Goal: Task Accomplishment & Management: Use online tool/utility

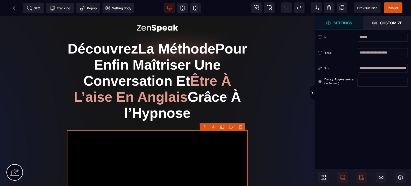
click at [173, 146] on div at bounding box center [157, 181] width 181 height 102
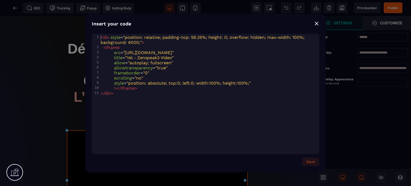
click at [150, 113] on div "xxxxxxxxxx 11 1 < div style = "position: relative; padding-top: 56.25%; height:…" at bounding box center [212, 101] width 241 height 134
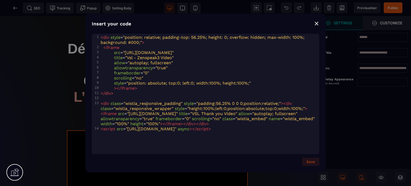
click at [148, 104] on span ""wistia_responsive_padding"" at bounding box center [153, 103] width 59 height 5
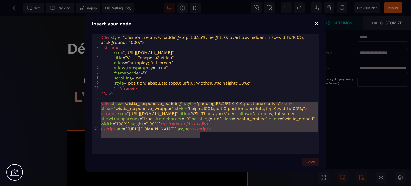
type textarea "**********"
drag, startPoint x: 101, startPoint y: 103, endPoint x: 260, endPoint y: 145, distance: 163.8
click at [260, 145] on div "x 1 < div style = "position: relative; padding-top: 56.25%; height: 0; overflow…" at bounding box center [212, 101] width 241 height 134
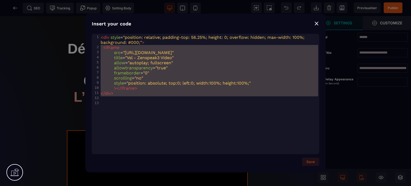
type textarea "**********"
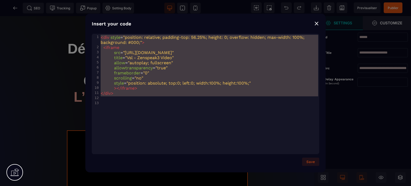
drag, startPoint x: 125, startPoint y: 97, endPoint x: 91, endPoint y: 35, distance: 70.4
click at [91, 35] on div "**********" at bounding box center [205, 93] width 240 height 159
click at [309, 161] on button "Save" at bounding box center [310, 162] width 17 height 8
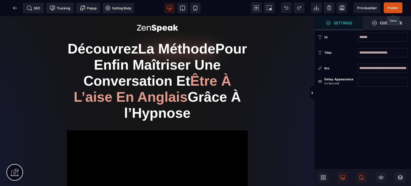
click at [391, 7] on span "Publier" at bounding box center [393, 8] width 11 height 4
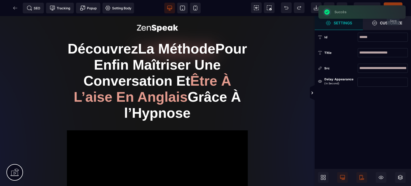
click at [16, 8] on div "SEO Tracking Popup Setting Body" at bounding box center [68, 8] width 135 height 11
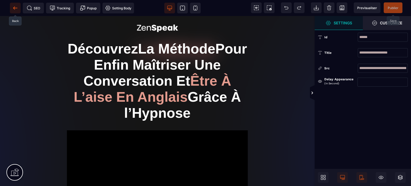
click at [15, 7] on icon at bounding box center [15, 7] width 5 height 5
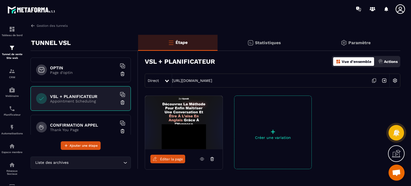
scroll to position [9, 0]
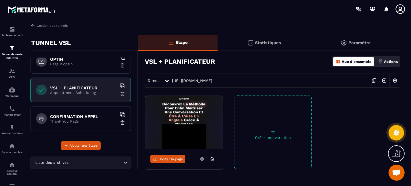
click at [72, 119] on p "Thank You Page" at bounding box center [83, 121] width 67 height 4
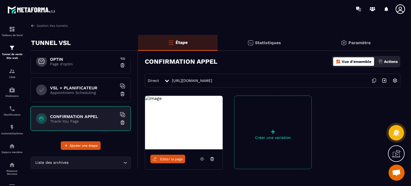
click at [172, 155] on link "Éditer la page" at bounding box center [167, 159] width 35 height 9
